Goal: Information Seeking & Learning: Learn about a topic

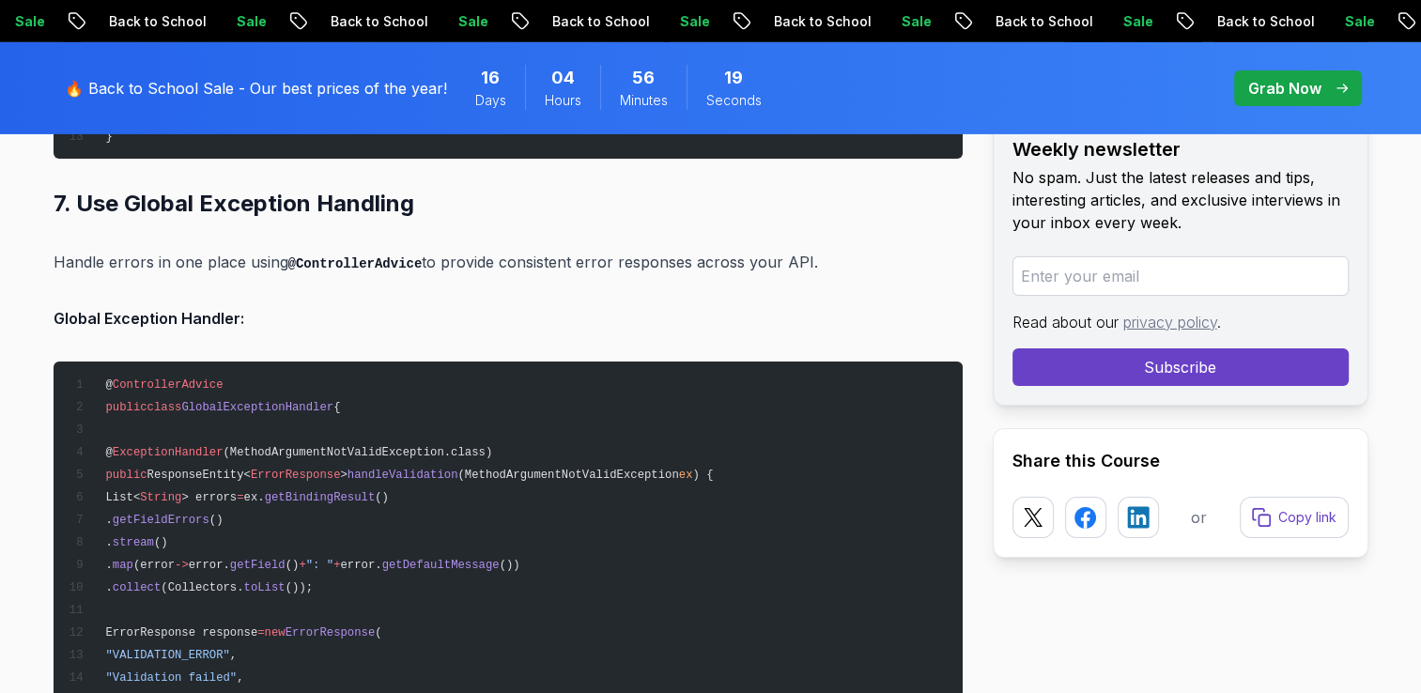
scroll to position [13549, 0]
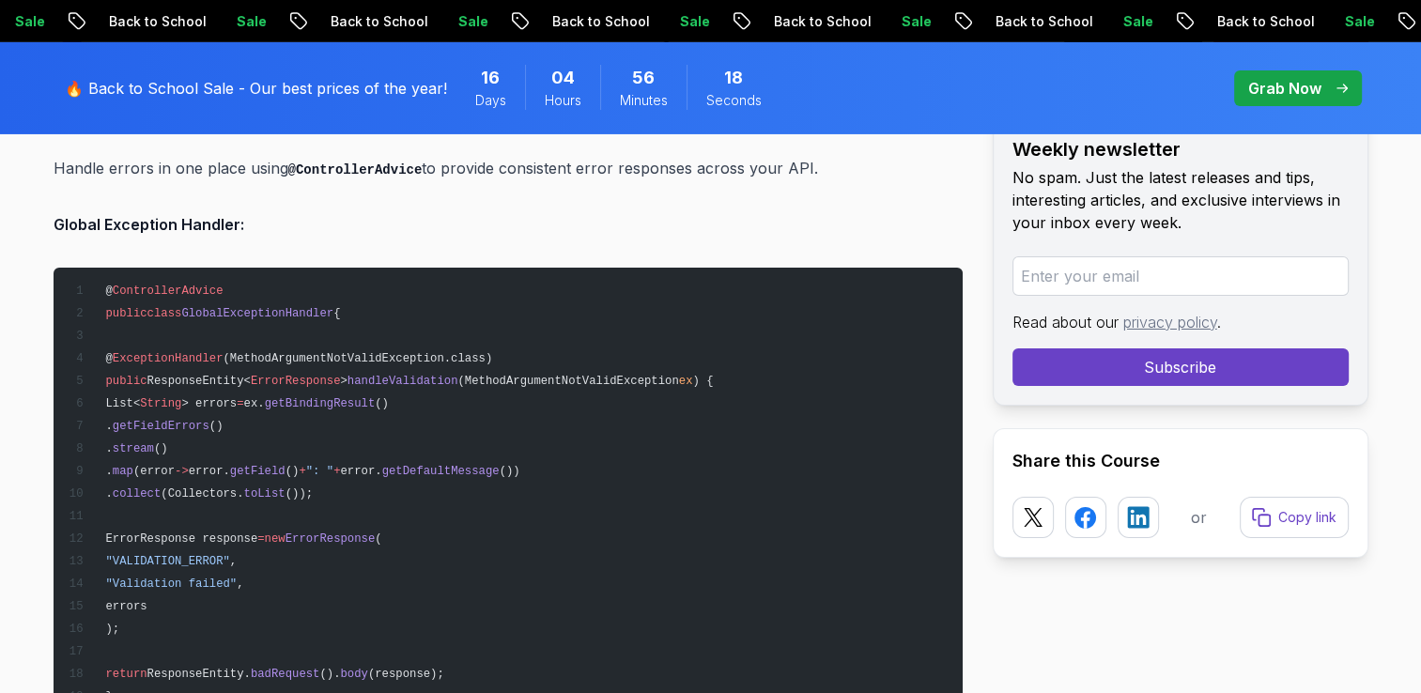
click at [357, 162] on code "@ControllerAdvice" at bounding box center [355, 169] width 134 height 15
copy p "ControllerAdvice"
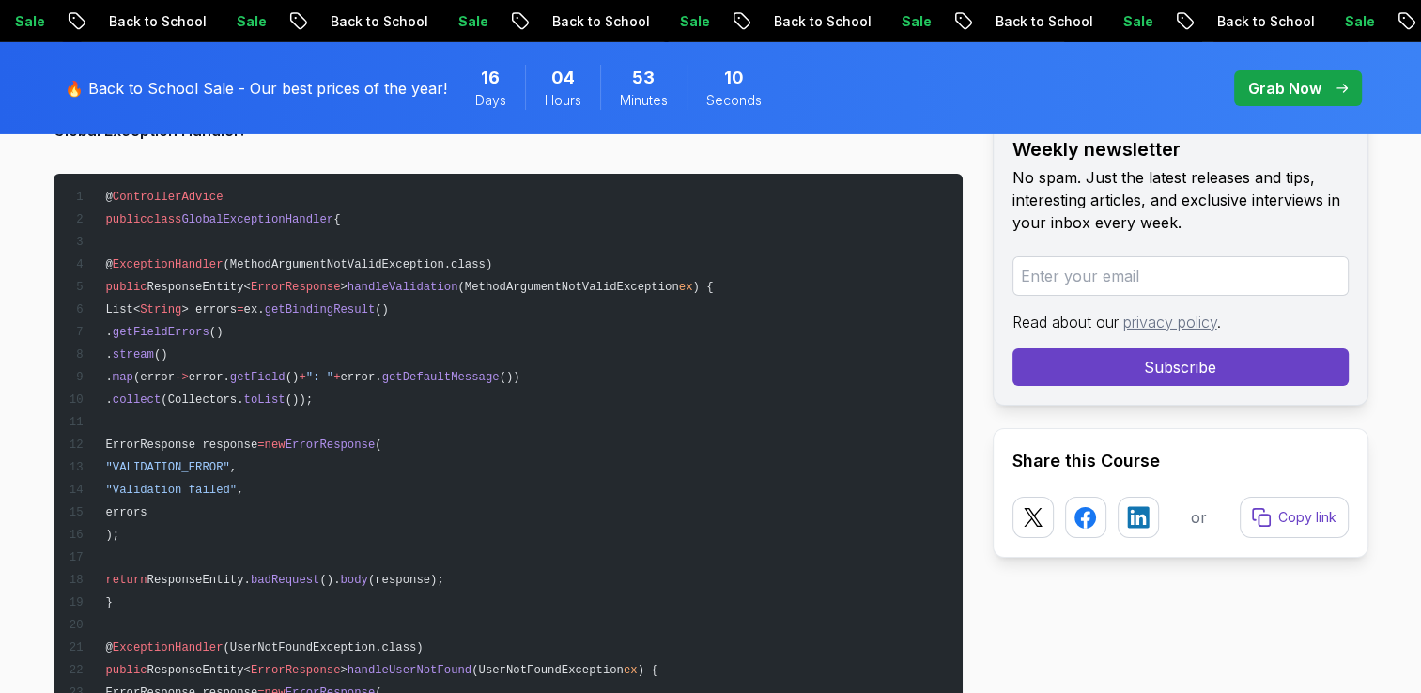
scroll to position [13361, 0]
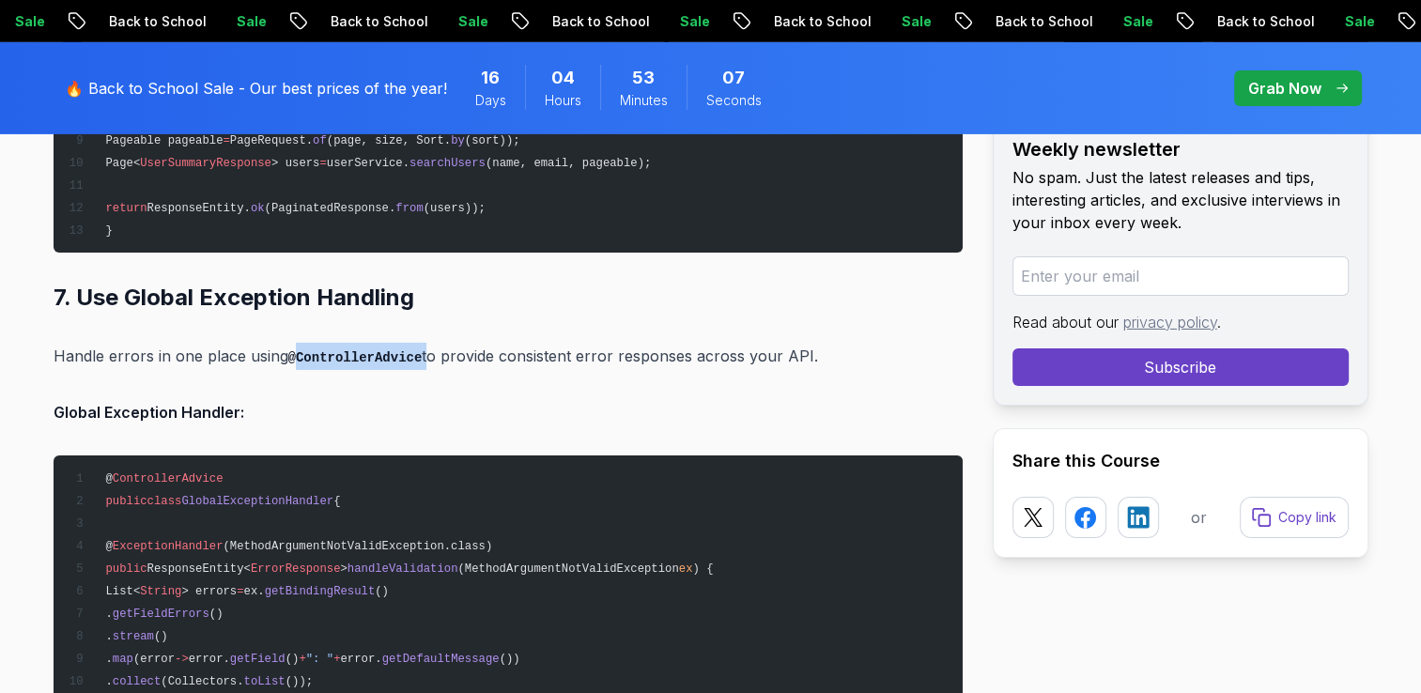
click at [356, 350] on code "@ControllerAdvice" at bounding box center [355, 357] width 134 height 15
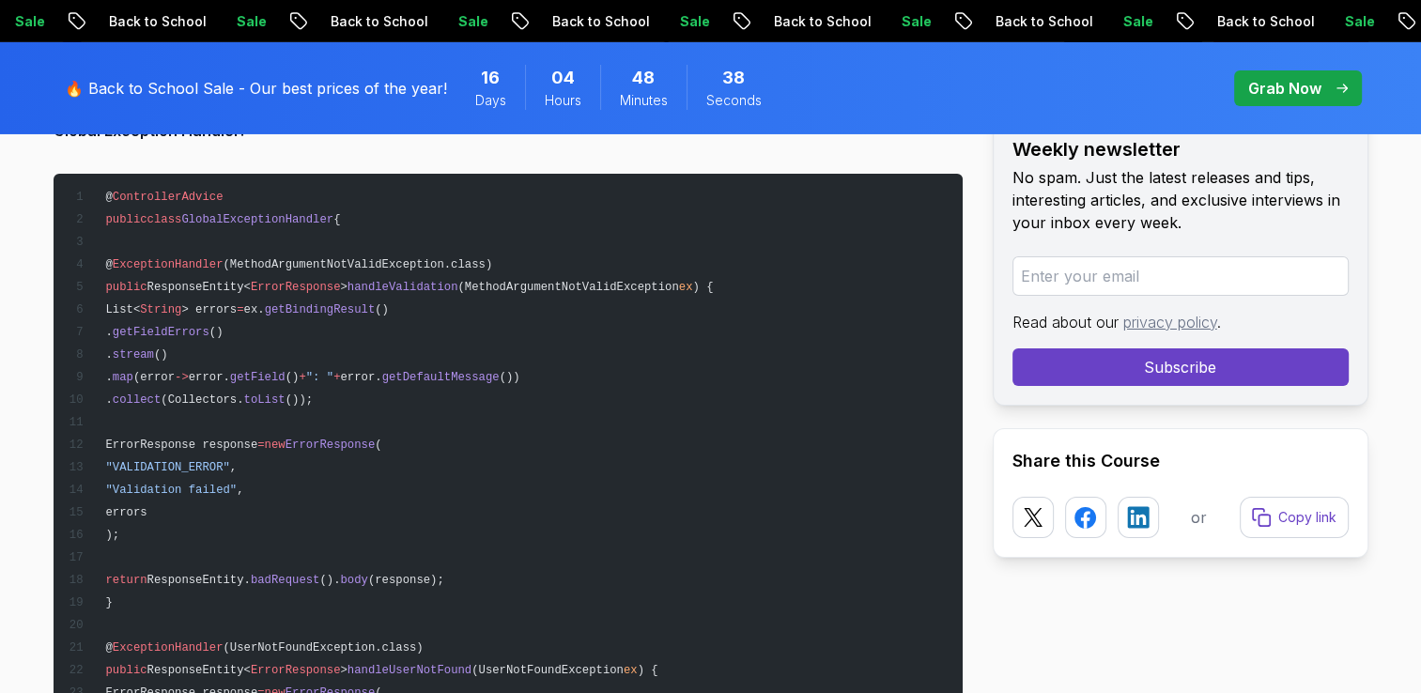
click at [284, 213] on span "GlobalExceptionHandler" at bounding box center [257, 219] width 152 height 13
copy span "GlobalExceptionHandler"
drag, startPoint x: 105, startPoint y: 186, endPoint x: 217, endPoint y: 189, distance: 111.8
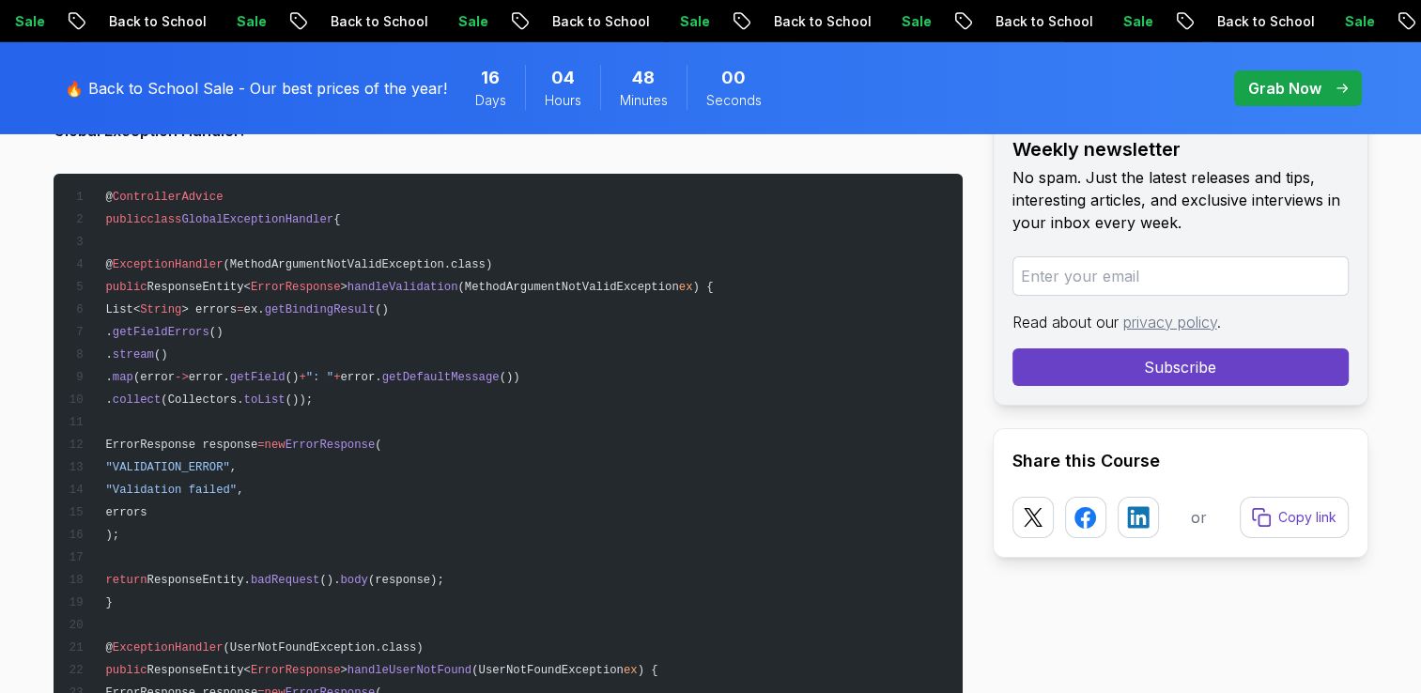
click at [159, 213] on span "class" at bounding box center [164, 219] width 35 height 13
drag, startPoint x: 104, startPoint y: 189, endPoint x: 212, endPoint y: 189, distance: 108.0
click at [212, 191] on span "@ ControllerAdvice" at bounding box center [145, 197] width 155 height 13
copy span "@ ControllerAdvice"
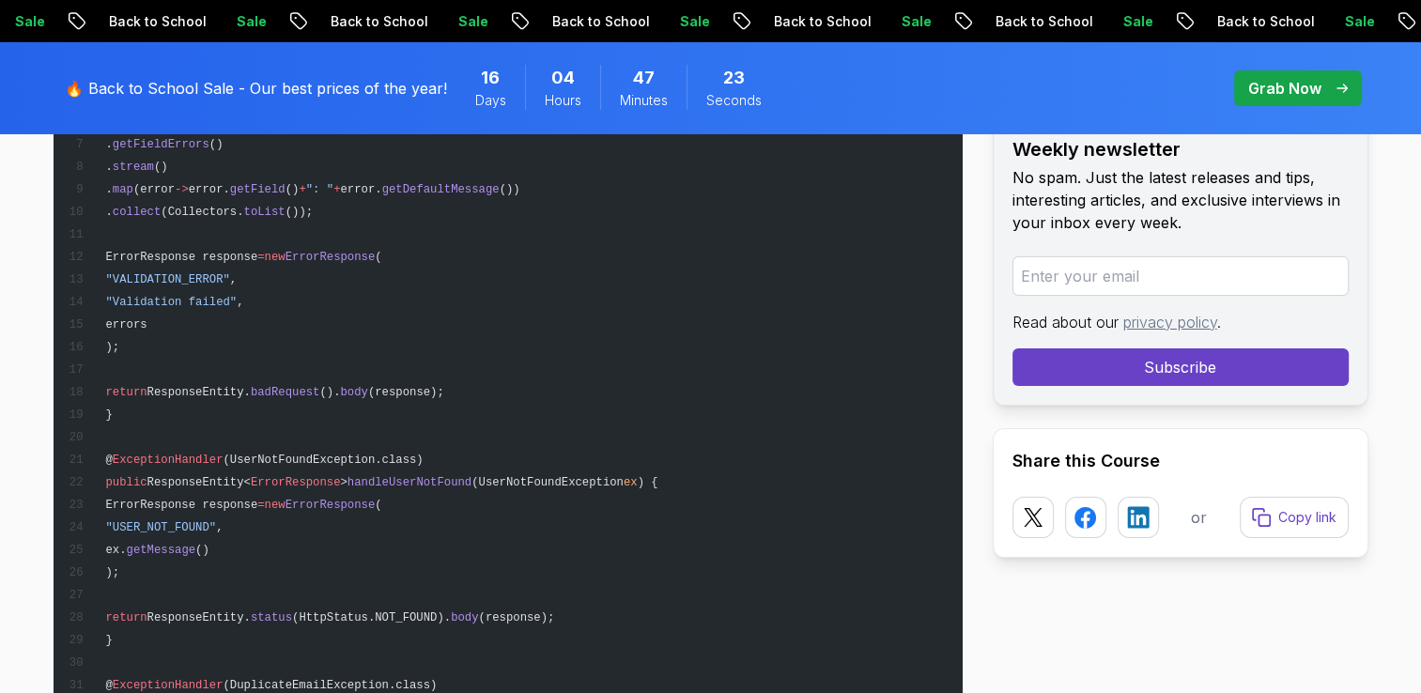
scroll to position [14019, 0]
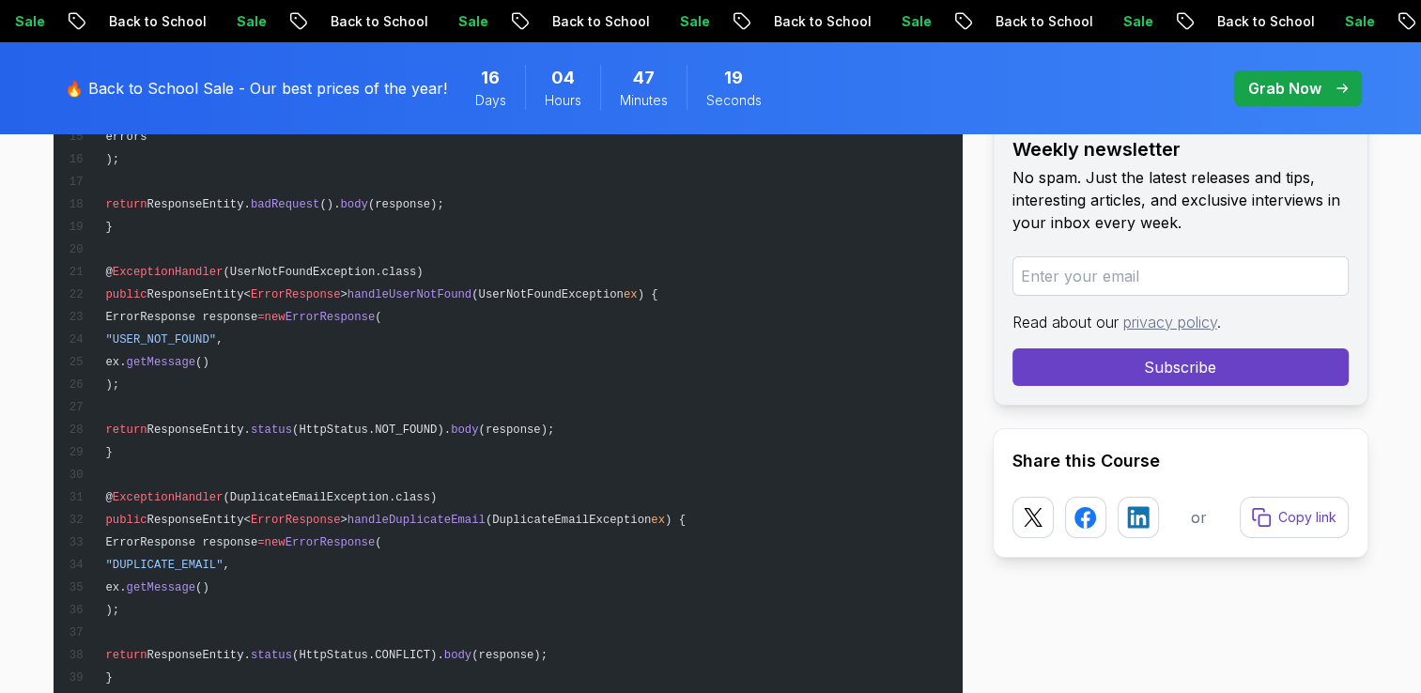
drag, startPoint x: 129, startPoint y: 266, endPoint x: 200, endPoint y: 441, distance: 189.6
click at [200, 441] on pre "@ ControllerAdvice public class GlobalExceptionHandler { @ ExceptionHandler (Me…" at bounding box center [508, 372] width 909 height 1149
drag, startPoint x: 200, startPoint y: 441, endPoint x: 203, endPoint y: 274, distance: 167.2
copy code "@ ExceptionHandler (UserNotFoundException.class) public ResponseEntity< ErrorRe…"
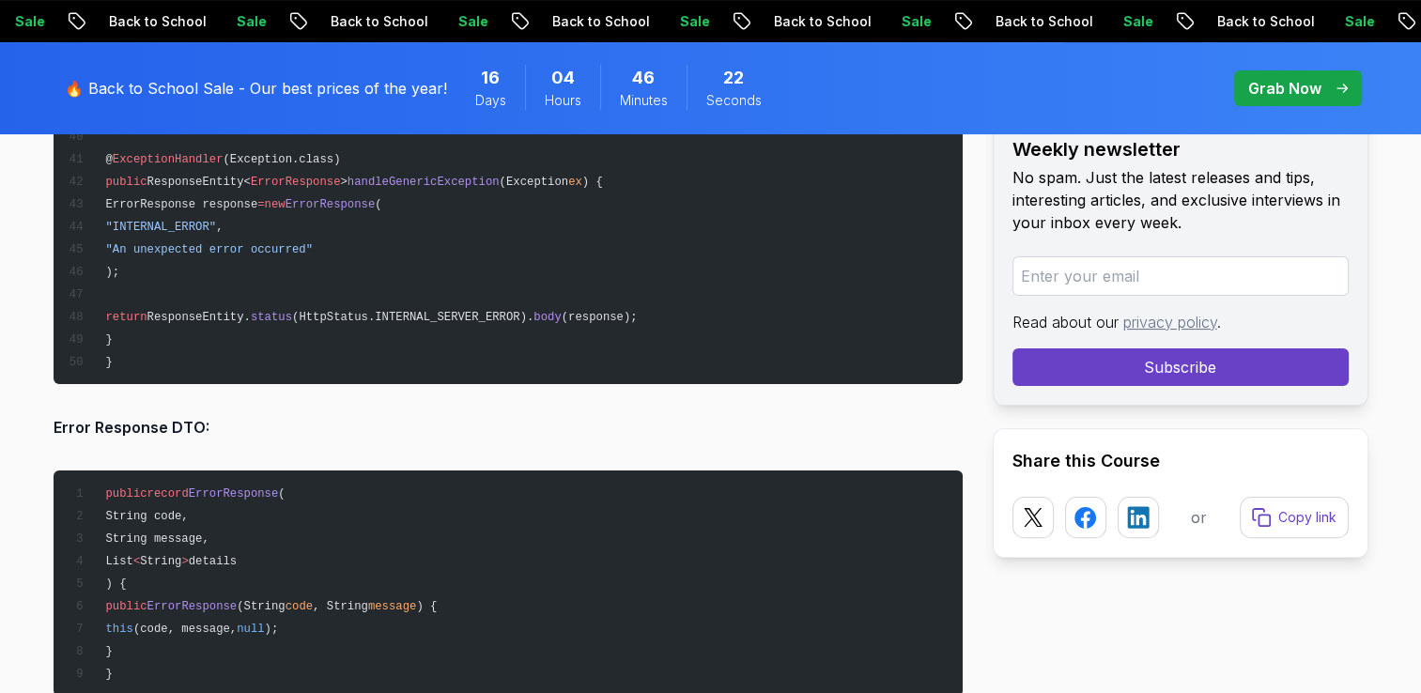
scroll to position [14676, 0]
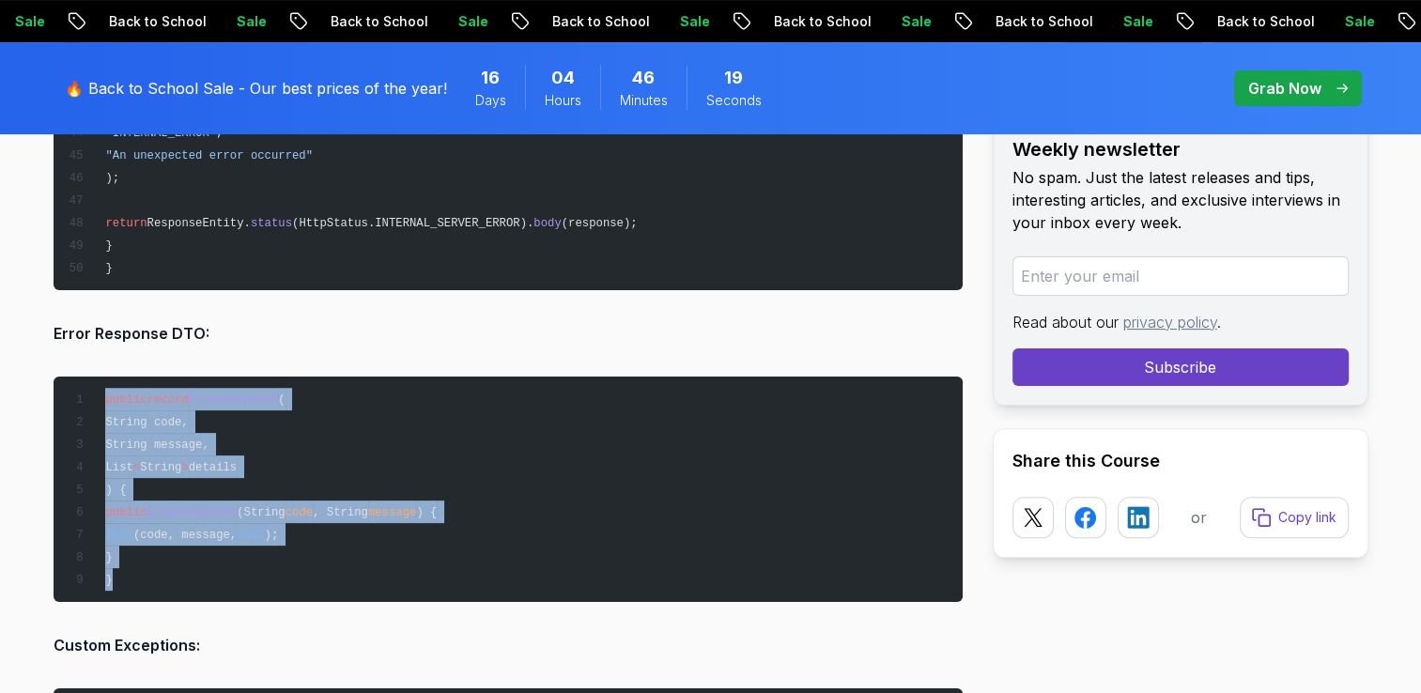
drag, startPoint x: 113, startPoint y: 573, endPoint x: 106, endPoint y: 389, distance: 184.2
click at [106, 389] on pre "public record ErrorResponse ( String code, String message, List < String > deta…" at bounding box center [508, 489] width 909 height 225
drag, startPoint x: 106, startPoint y: 389, endPoint x: 190, endPoint y: 399, distance: 84.2
copy code "public record ErrorResponse ( String code, String message, List < String > deta…"
